Goal: Task Accomplishment & Management: Manage account settings

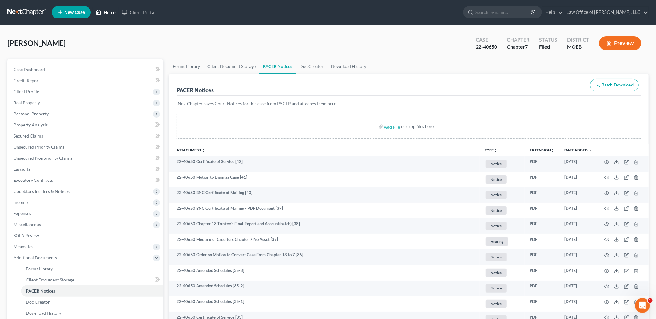
click at [110, 10] on link "Home" at bounding box center [106, 12] width 26 height 11
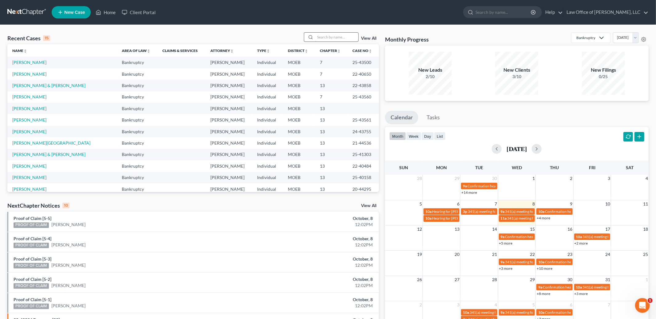
click at [331, 39] on input "search" at bounding box center [336, 37] width 43 height 9
click at [24, 74] on link "[PERSON_NAME]" at bounding box center [29, 73] width 34 height 5
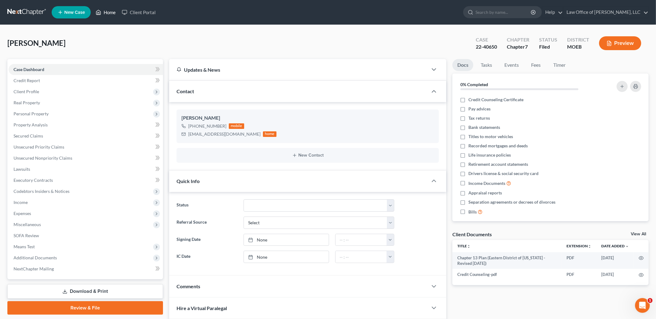
click at [113, 10] on link "Home" at bounding box center [106, 12] width 26 height 11
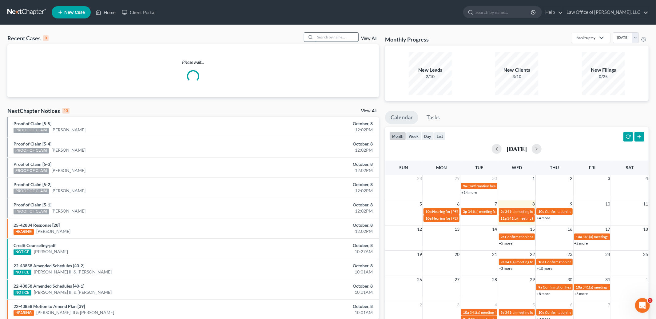
click at [338, 39] on input "search" at bounding box center [336, 37] width 43 height 9
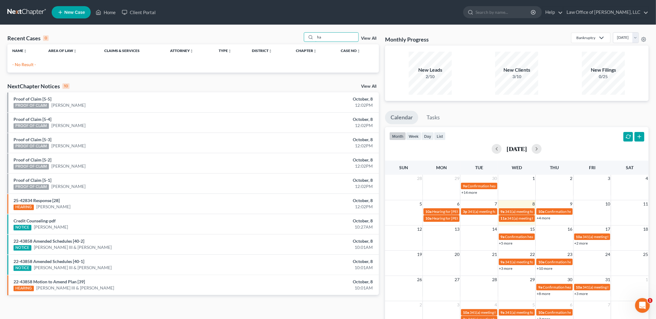
type input "h"
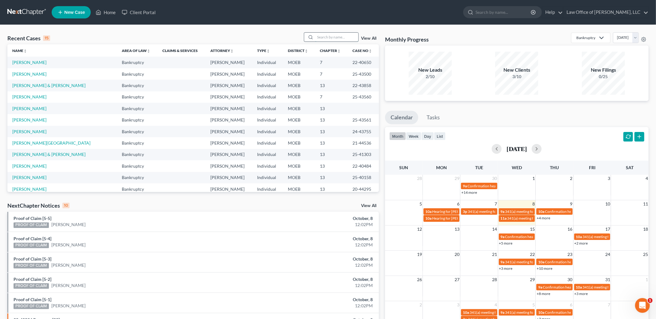
click at [330, 38] on input "search" at bounding box center [336, 37] width 43 height 9
type input "[PERSON_NAME]"
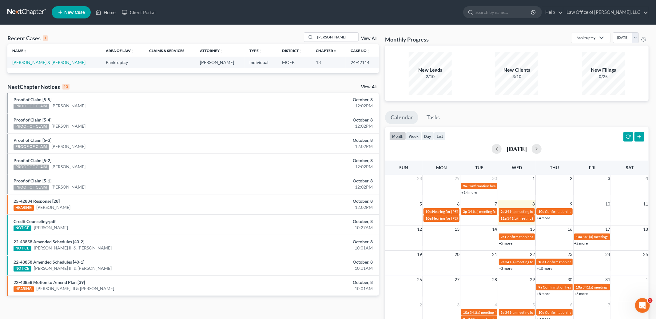
click at [42, 59] on td "[PERSON_NAME] & [PERSON_NAME]" at bounding box center [54, 62] width 94 height 11
click at [41, 62] on link "[PERSON_NAME] & [PERSON_NAME]" at bounding box center [48, 62] width 73 height 5
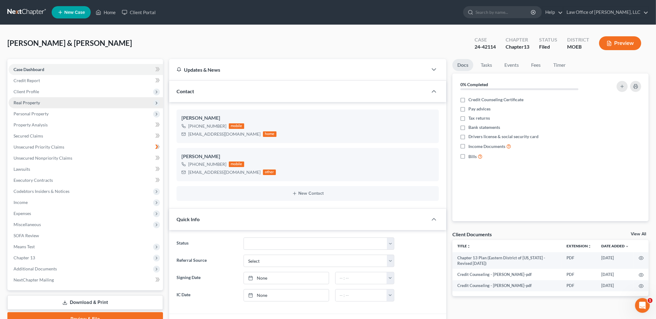
click at [34, 100] on span "Real Property" at bounding box center [27, 102] width 26 height 5
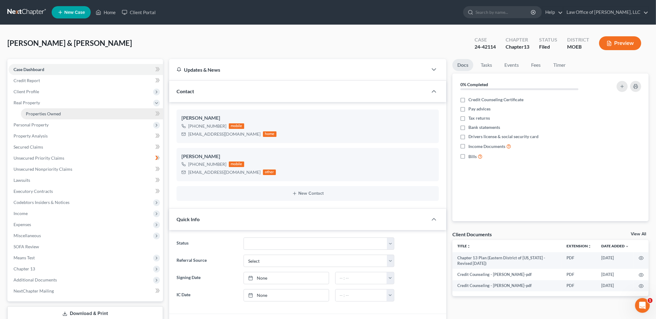
click at [38, 111] on span "Properties Owned" at bounding box center [43, 113] width 35 height 5
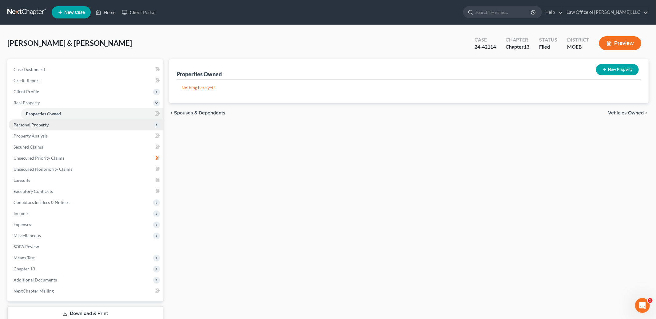
click at [38, 123] on span "Personal Property" at bounding box center [31, 124] width 35 height 5
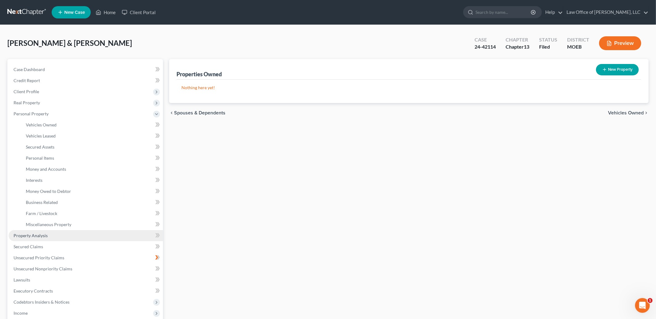
click at [39, 236] on span "Property Analysis" at bounding box center [31, 235] width 34 height 5
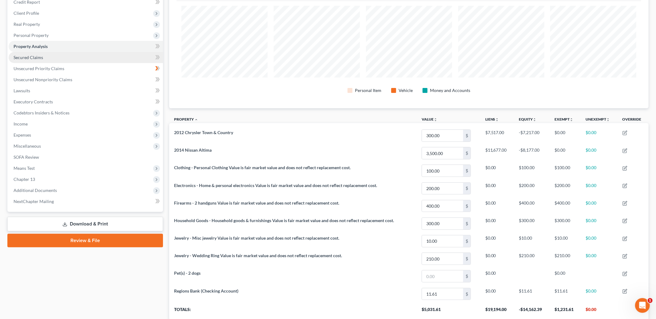
scroll to position [75, 0]
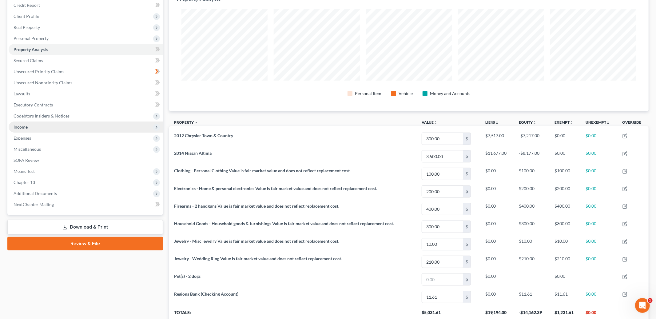
click at [52, 128] on span "Income" at bounding box center [86, 126] width 154 height 11
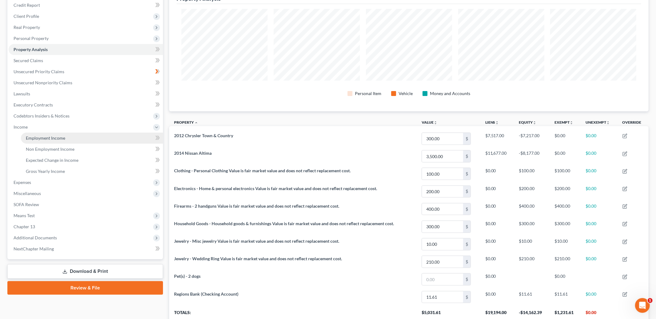
click at [53, 135] on span "Employment Income" at bounding box center [45, 137] width 39 height 5
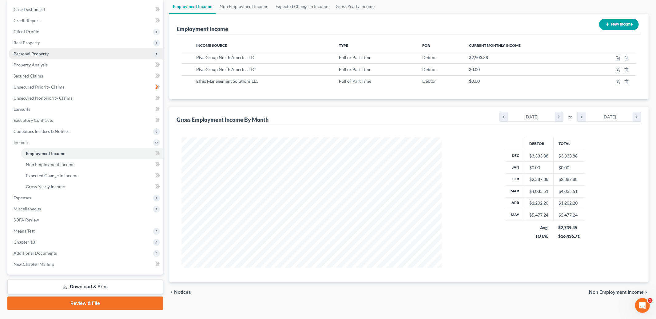
scroll to position [66, 0]
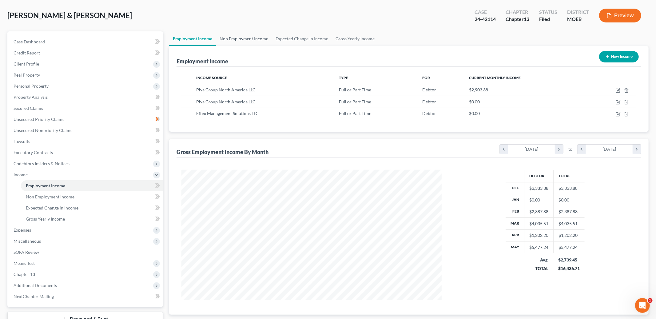
click at [245, 37] on link "Non Employment Income" at bounding box center [244, 38] width 56 height 15
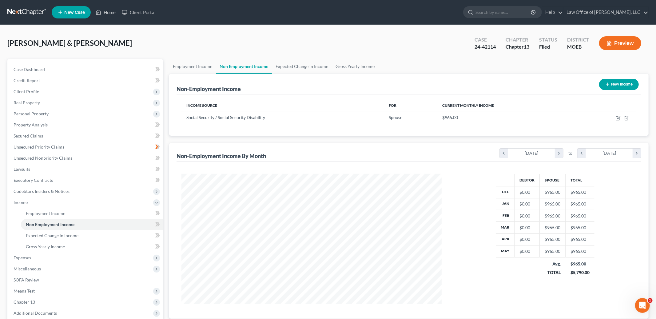
scroll to position [130, 273]
click at [182, 66] on link "Employment Income" at bounding box center [192, 66] width 47 height 15
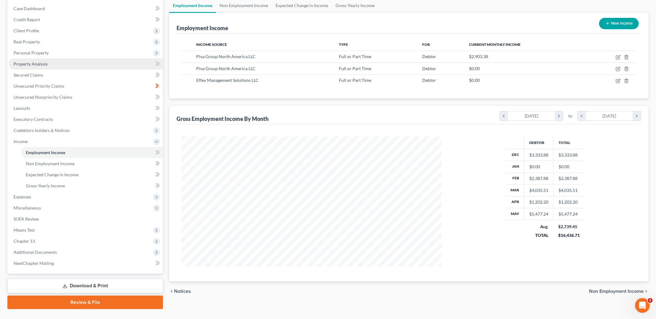
scroll to position [73, 0]
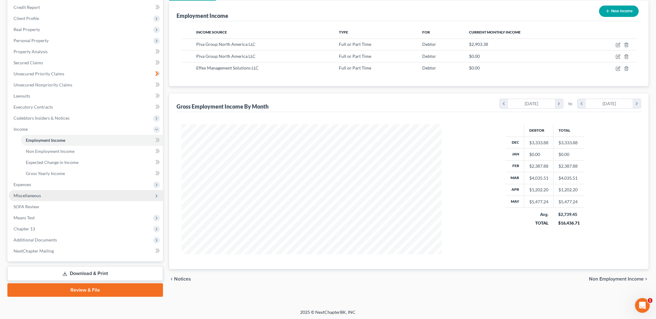
click at [53, 194] on span "Miscellaneous" at bounding box center [86, 195] width 154 height 11
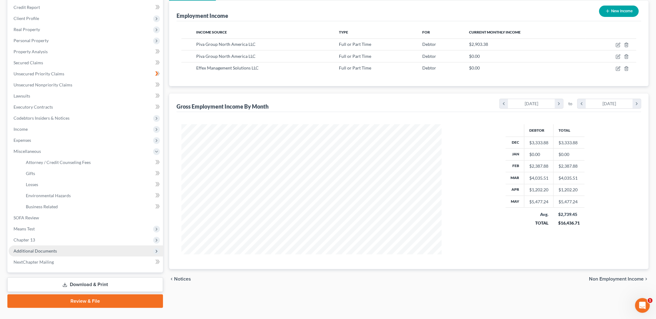
click at [49, 249] on span "Additional Documents" at bounding box center [35, 250] width 43 height 5
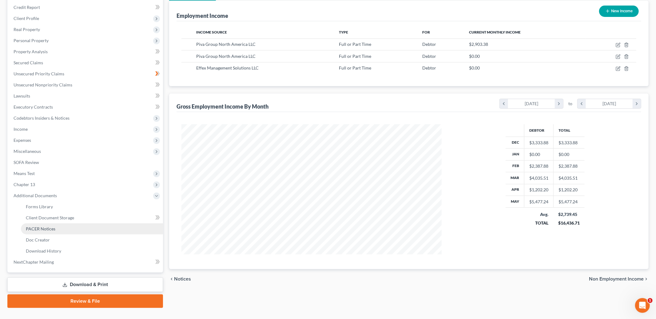
click at [54, 228] on span "PACER Notices" at bounding box center [41, 228] width 30 height 5
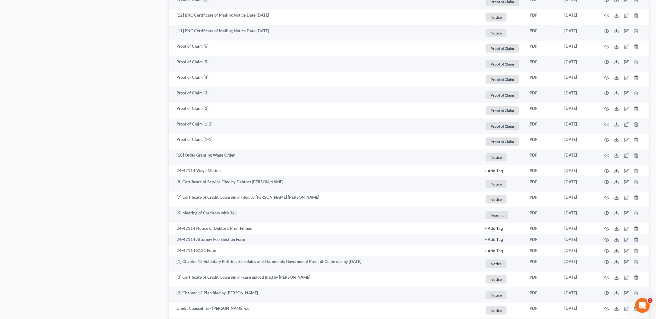
scroll to position [651, 0]
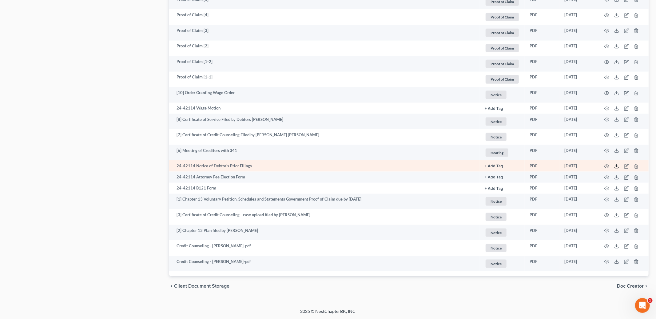
click at [617, 167] on icon at bounding box center [616, 166] width 5 height 5
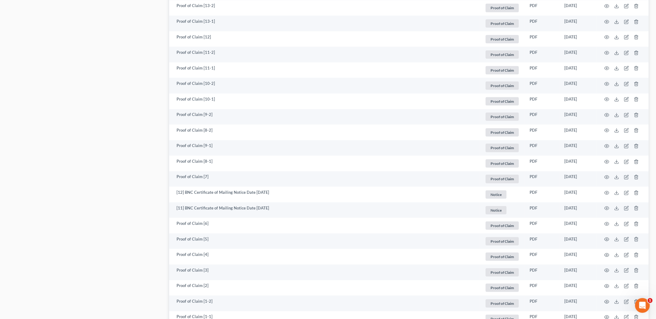
scroll to position [0, 0]
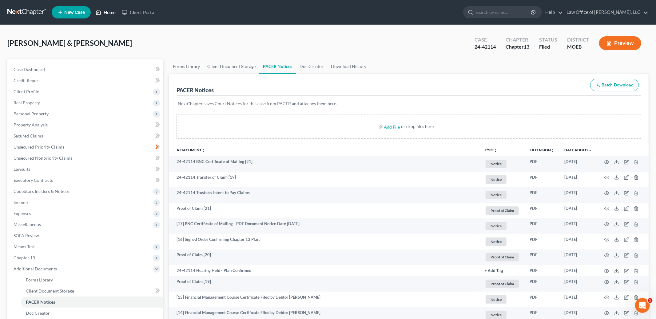
click at [116, 12] on link "Home" at bounding box center [106, 12] width 26 height 11
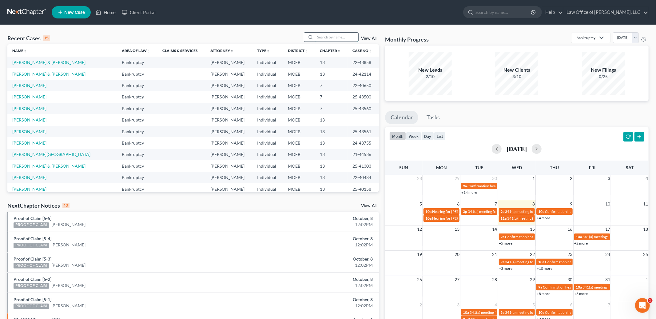
click at [325, 35] on input "search" at bounding box center [336, 37] width 43 height 9
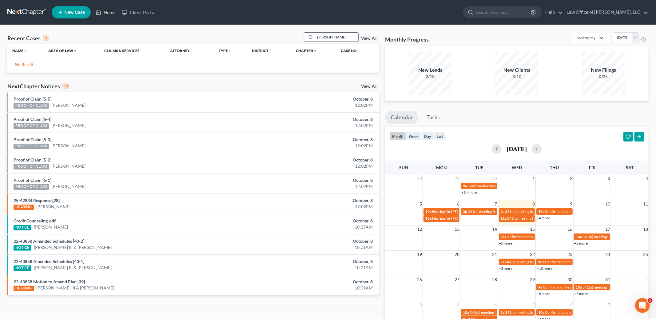
click at [336, 33] on input "[PERSON_NAME]" at bounding box center [336, 37] width 43 height 9
click at [344, 39] on input "[PERSON_NAME]" at bounding box center [336, 37] width 43 height 9
type input "h"
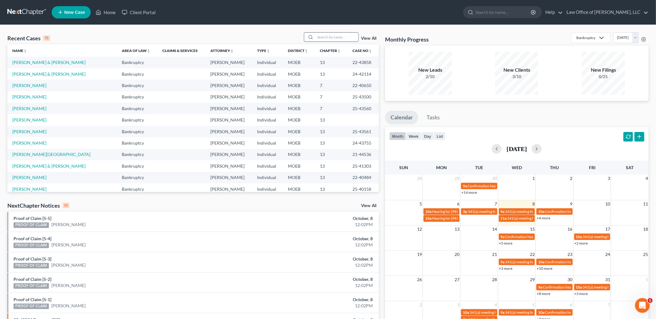
click at [333, 38] on input "search" at bounding box center [336, 37] width 43 height 9
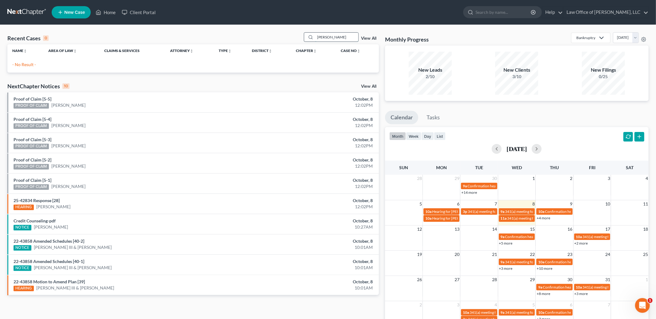
type input "[PERSON_NAME]"
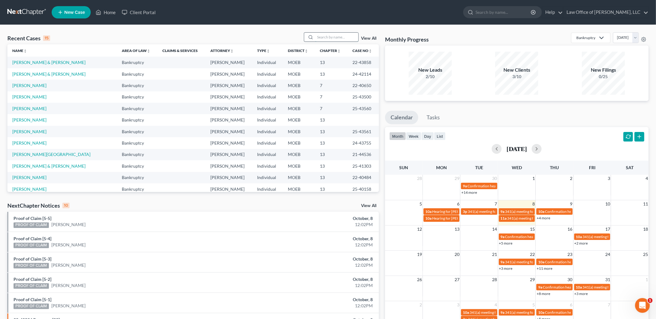
click at [325, 35] on input "search" at bounding box center [336, 37] width 43 height 9
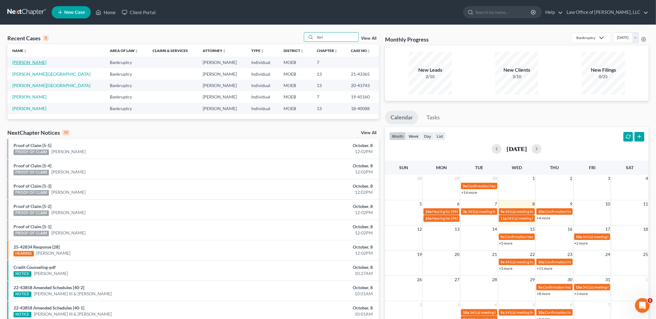
type input "tori"
click at [30, 61] on link "[PERSON_NAME]" at bounding box center [29, 62] width 34 height 5
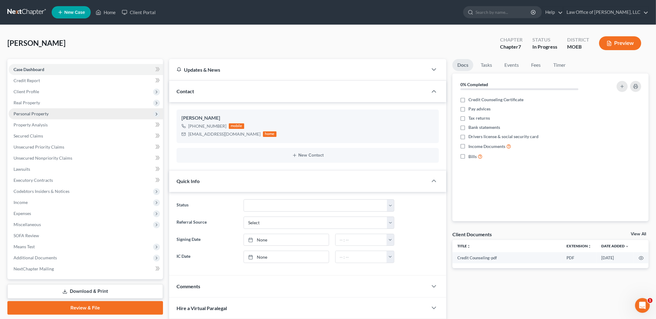
click at [55, 114] on span "Personal Property" at bounding box center [86, 113] width 154 height 11
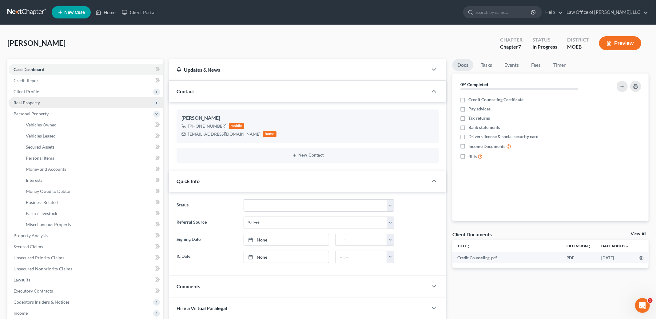
click at [47, 101] on span "Real Property" at bounding box center [86, 102] width 154 height 11
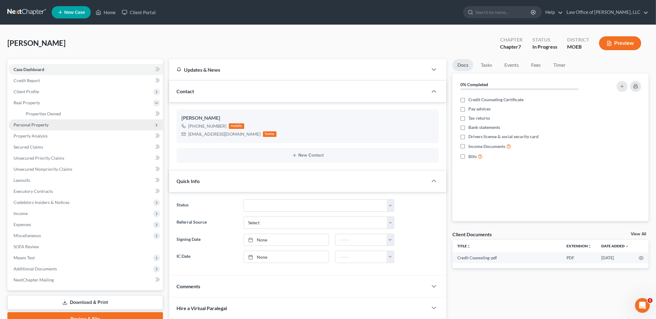
click at [42, 125] on span "Personal Property" at bounding box center [31, 124] width 35 height 5
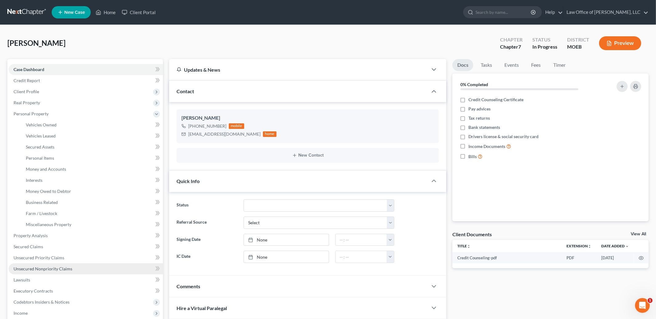
click at [46, 267] on span "Unsecured Nonpriority Claims" at bounding box center [43, 268] width 59 height 5
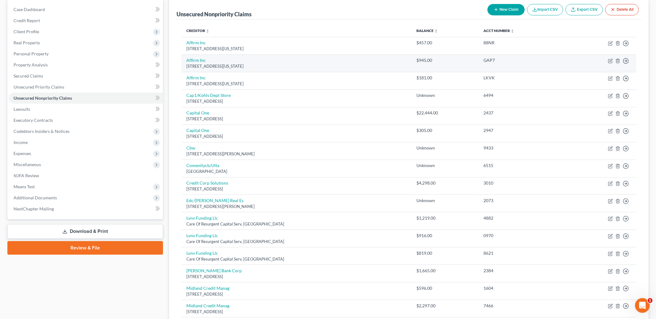
scroll to position [62, 0]
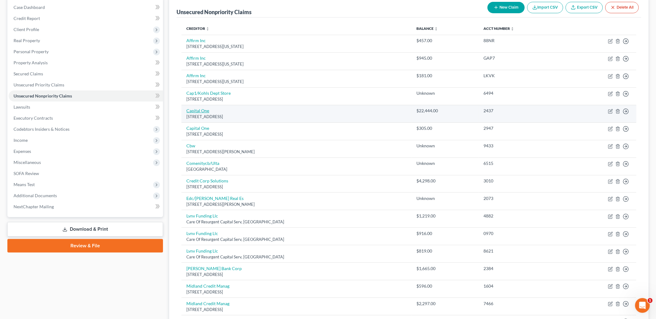
click at [201, 111] on link "Capital One" at bounding box center [197, 110] width 23 height 5
select select "46"
select select "0"
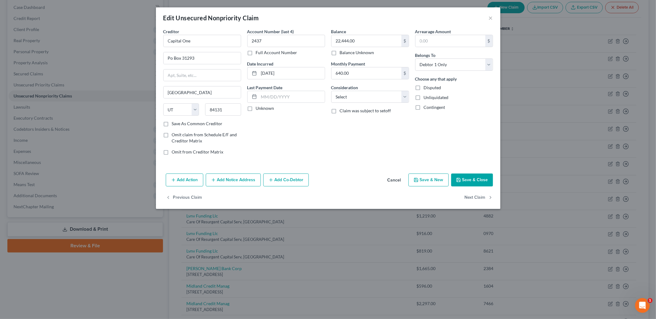
click at [466, 181] on button "Save & Close" at bounding box center [472, 179] width 42 height 13
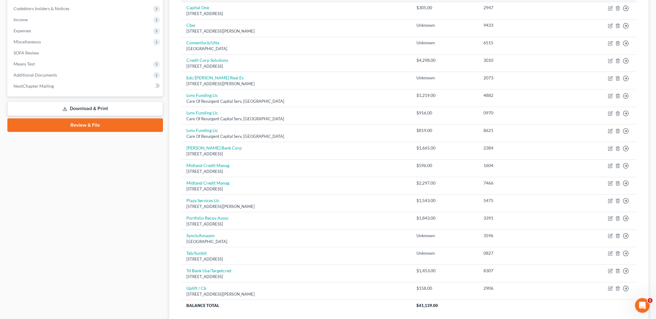
scroll to position [0, 0]
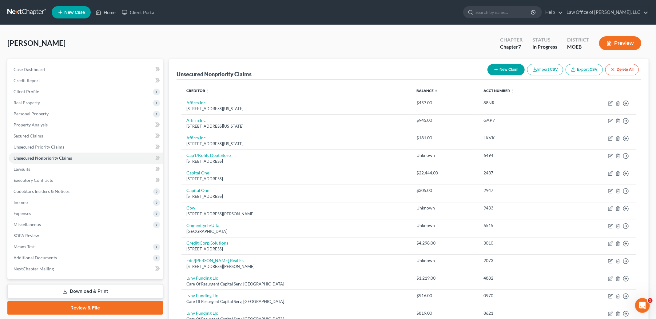
click at [304, 36] on div "Hayeslip, Tori Upgraded Chapter Chapter 7 Status In Progress District MOEB Prev…" at bounding box center [327, 45] width 641 height 27
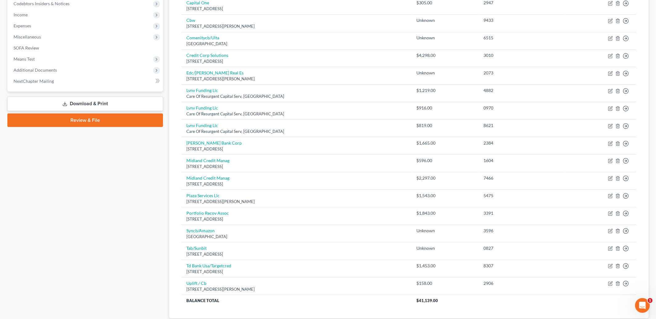
scroll to position [230, 0]
